Goal: Learn about a topic

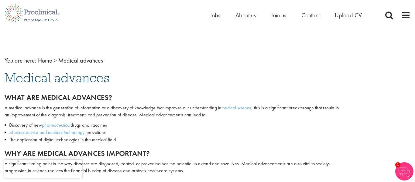
scroll to position [182, 0]
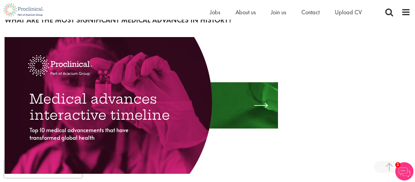
click at [264, 106] on div at bounding box center [263, 105] width 18 height 9
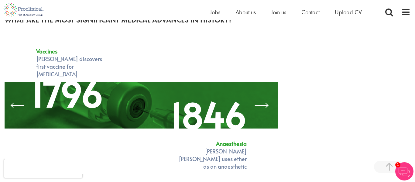
click at [259, 103] on div at bounding box center [263, 105] width 18 height 9
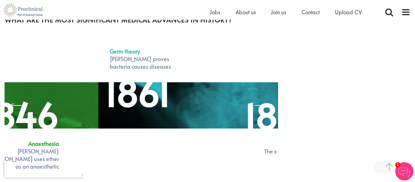
click at [259, 109] on div at bounding box center [263, 105] width 18 height 9
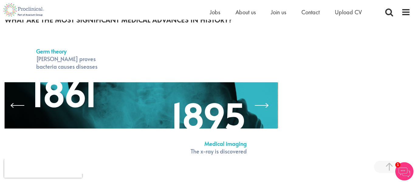
click at [262, 106] on div at bounding box center [263, 105] width 18 height 9
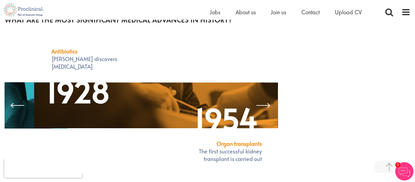
click at [265, 106] on div at bounding box center [263, 105] width 18 height 9
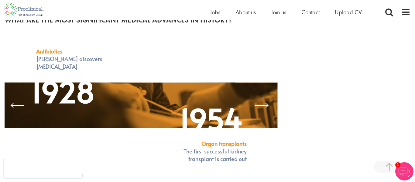
click at [266, 109] on div at bounding box center [263, 105] width 18 height 9
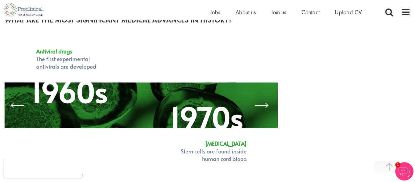
click at [66, 86] on font "1960s" at bounding box center [69, 91] width 76 height 40
click at [71, 100] on font "1960s" at bounding box center [69, 91] width 76 height 40
click at [92, 95] on font "1960s" at bounding box center [69, 91] width 76 height 40
click at [63, 94] on font "1960s" at bounding box center [69, 91] width 76 height 40
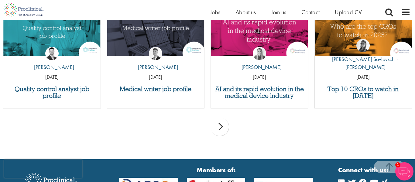
scroll to position [1371, 0]
